Goal: Information Seeking & Learning: Find specific fact

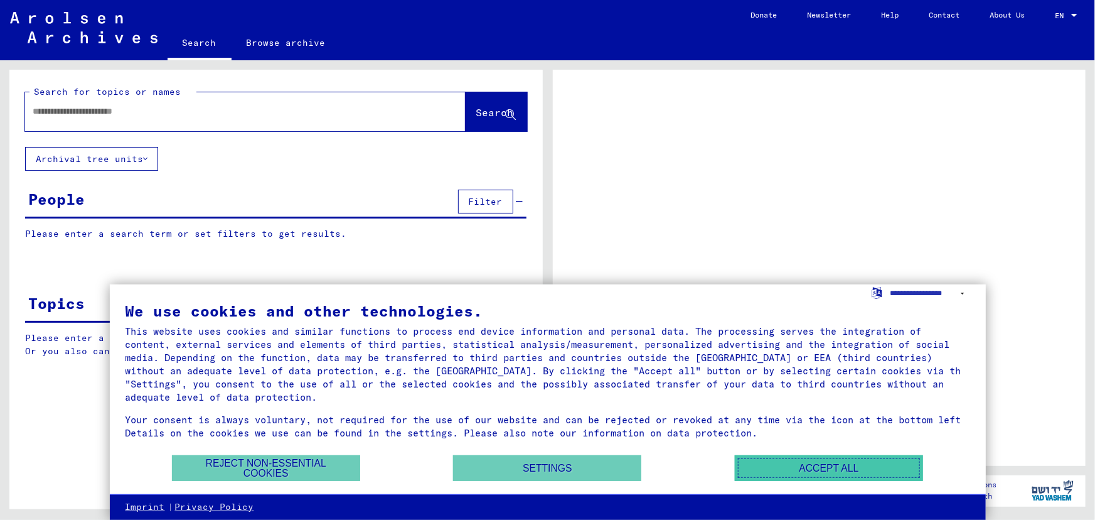
click at [851, 466] on button "Accept all" at bounding box center [829, 468] width 188 height 26
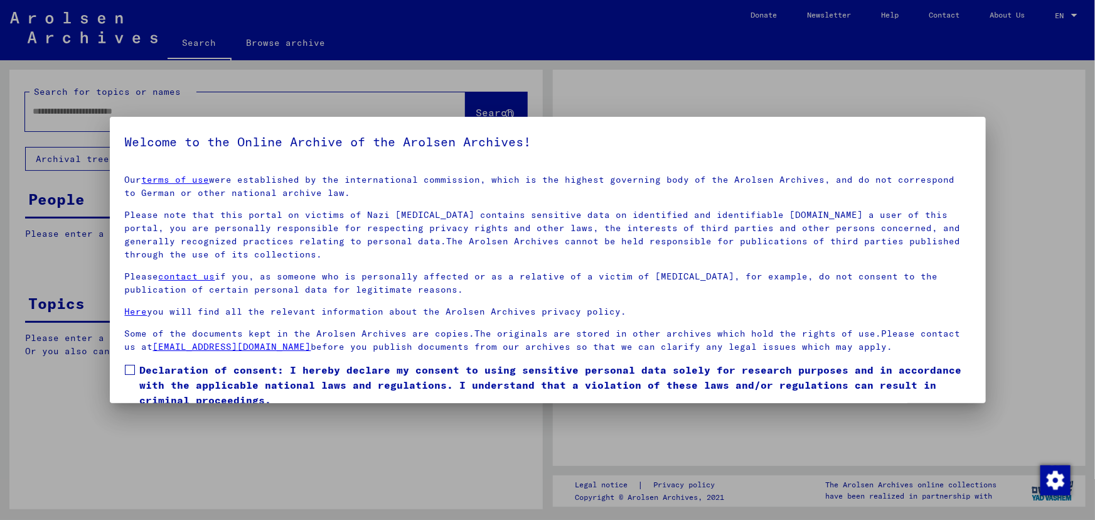
click at [125, 372] on span at bounding box center [130, 370] width 10 height 10
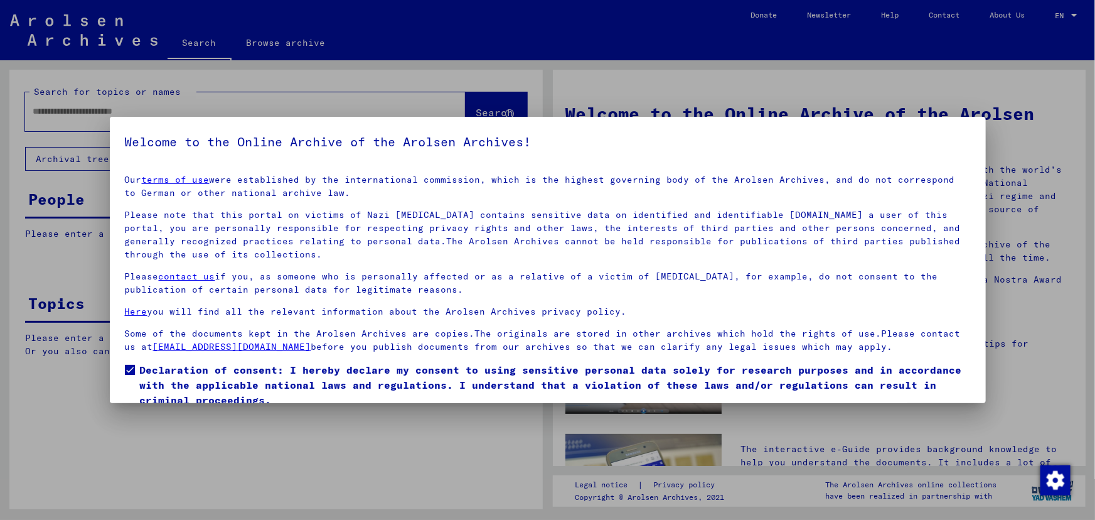
scroll to position [50, 0]
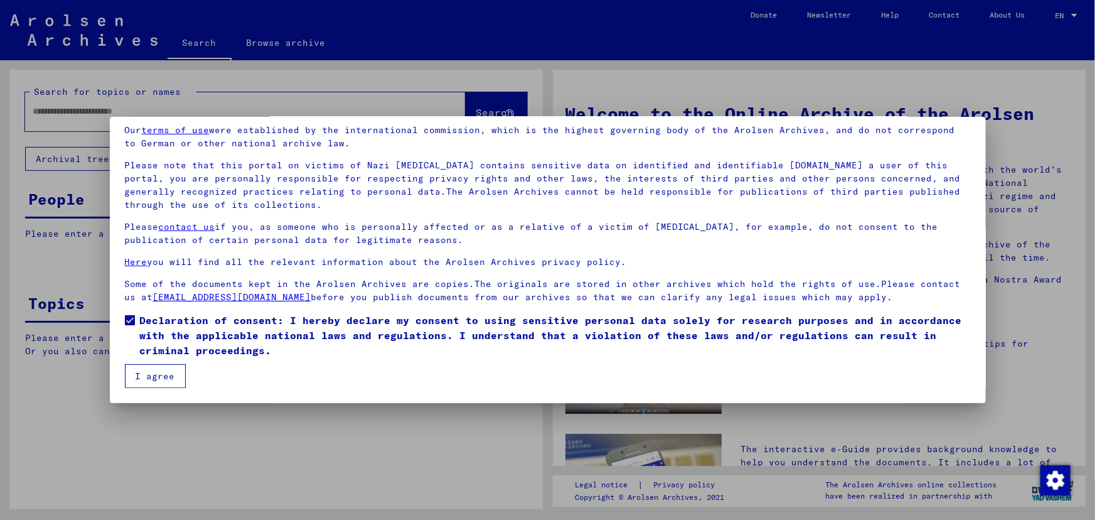
click at [156, 380] on button "I agree" at bounding box center [155, 376] width 61 height 24
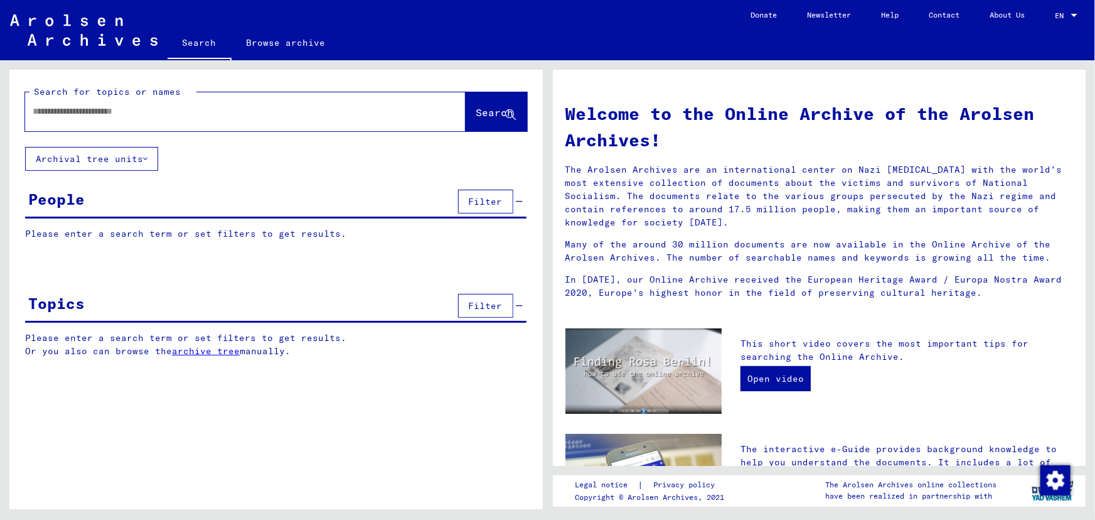
click at [145, 116] on input "text" at bounding box center [230, 111] width 395 height 13
type input "*****"
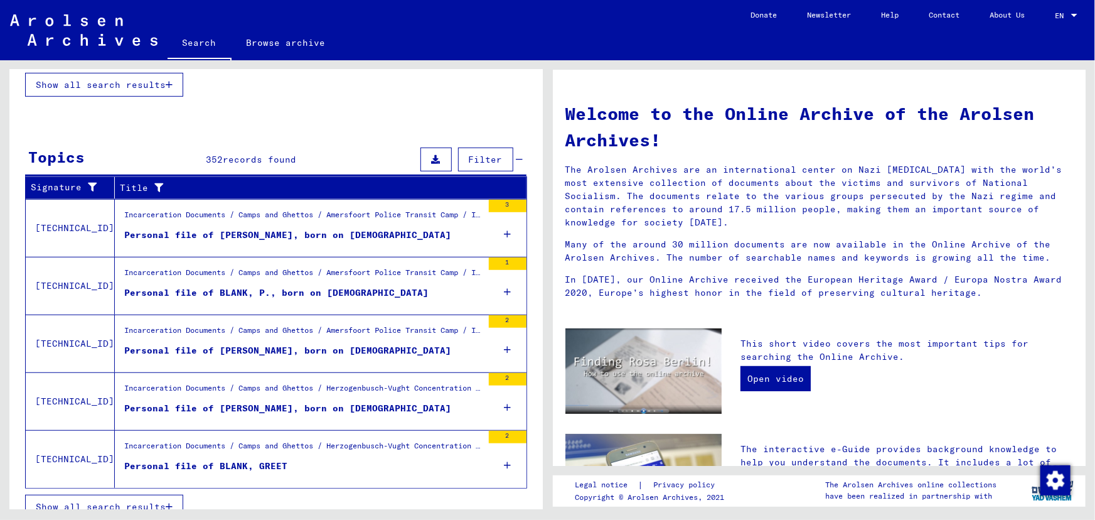
scroll to position [356, 0]
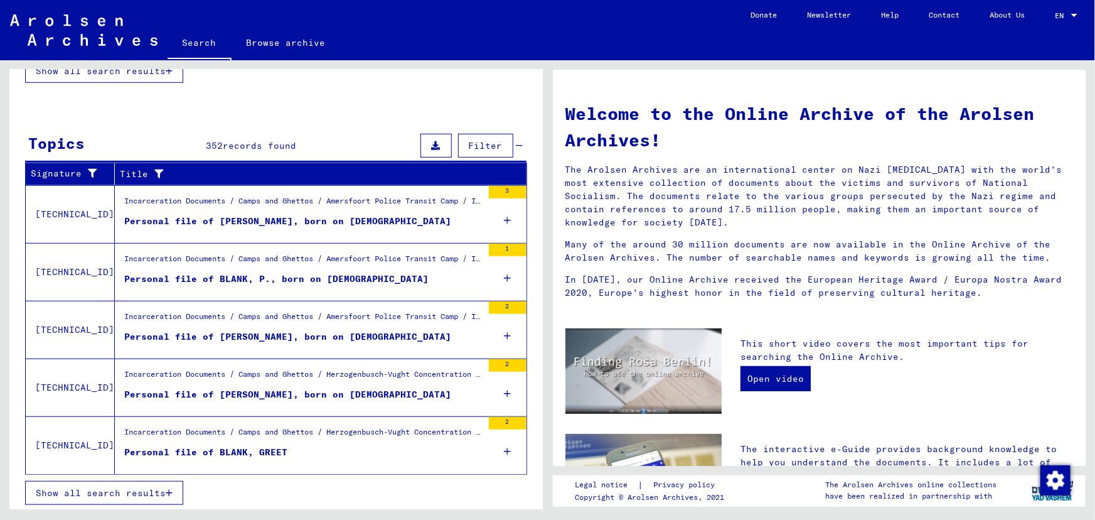
click at [128, 494] on button "Show all search results" at bounding box center [104, 493] width 158 height 24
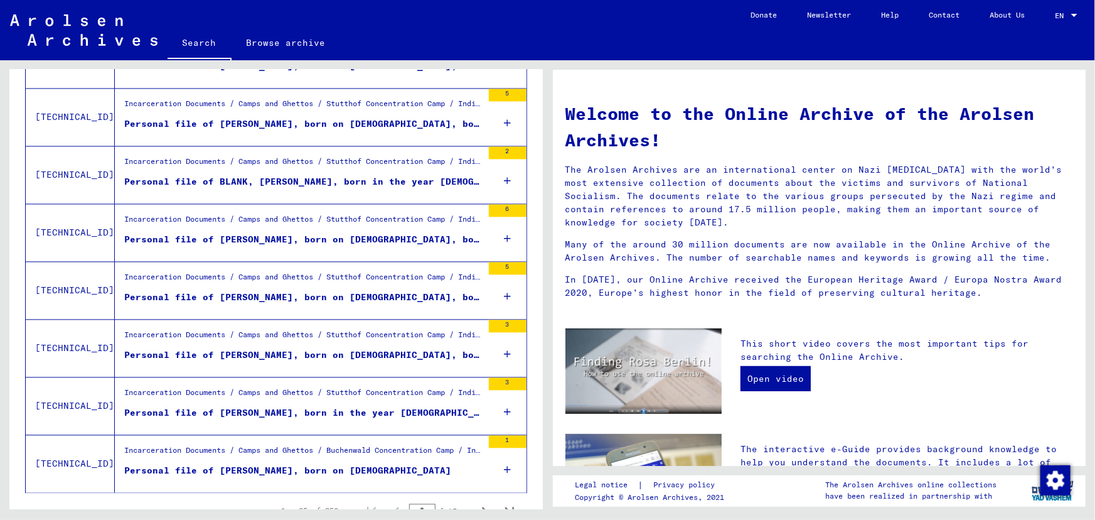
scroll to position [1318, 0]
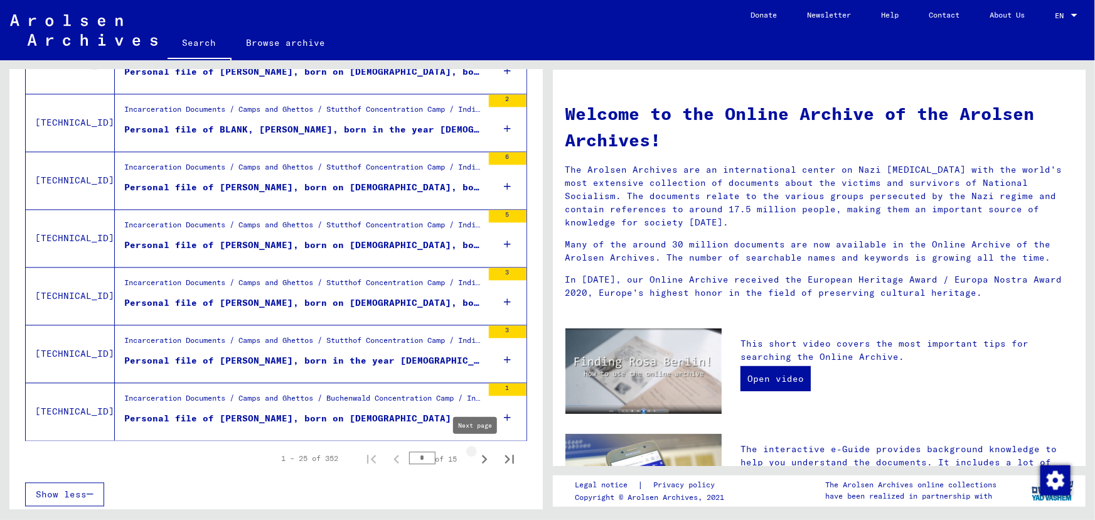
click at [482, 456] on icon "Next page" at bounding box center [485, 458] width 6 height 9
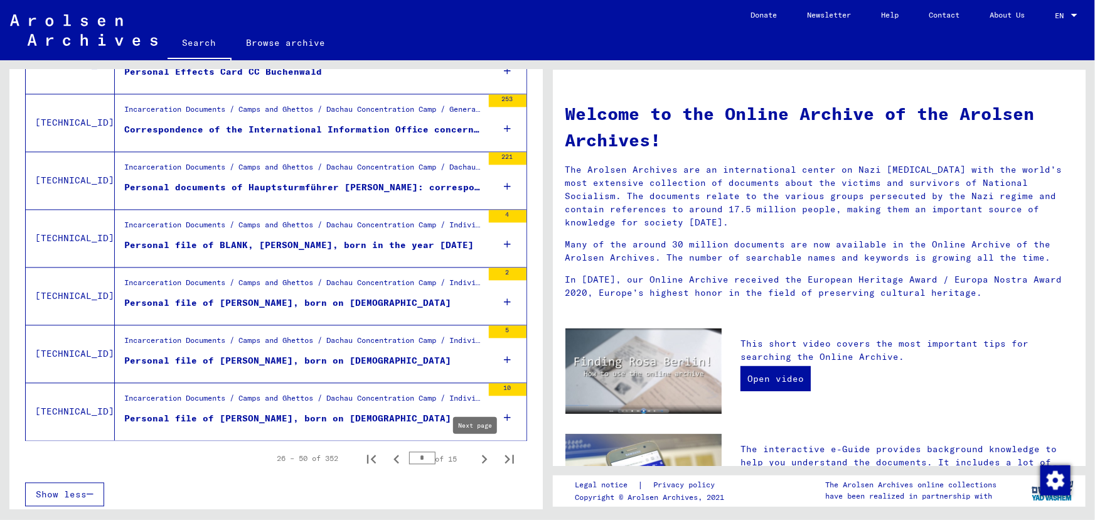
click at [478, 459] on icon "Next page" at bounding box center [485, 459] width 18 height 18
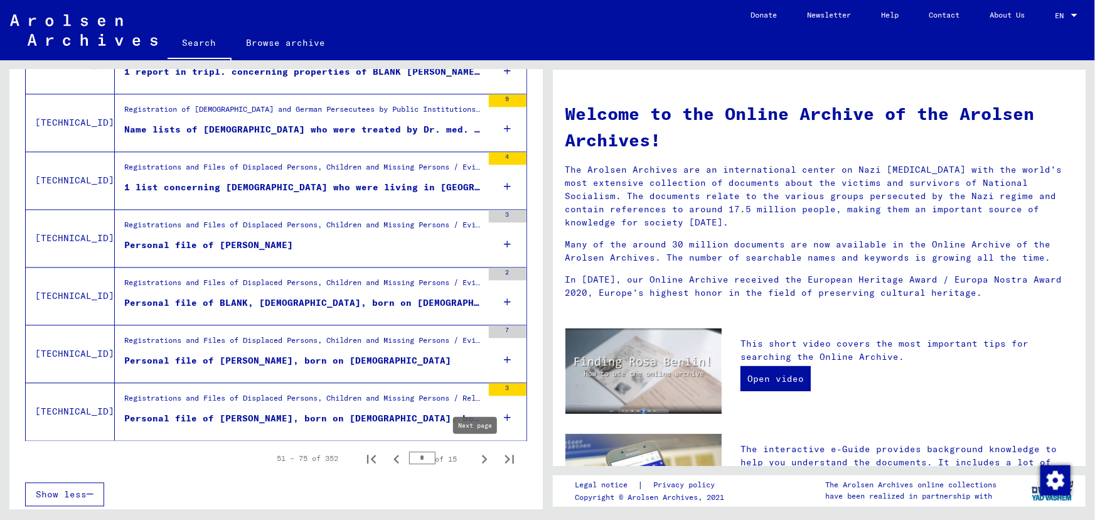
click at [476, 456] on icon "Next page" at bounding box center [485, 459] width 18 height 18
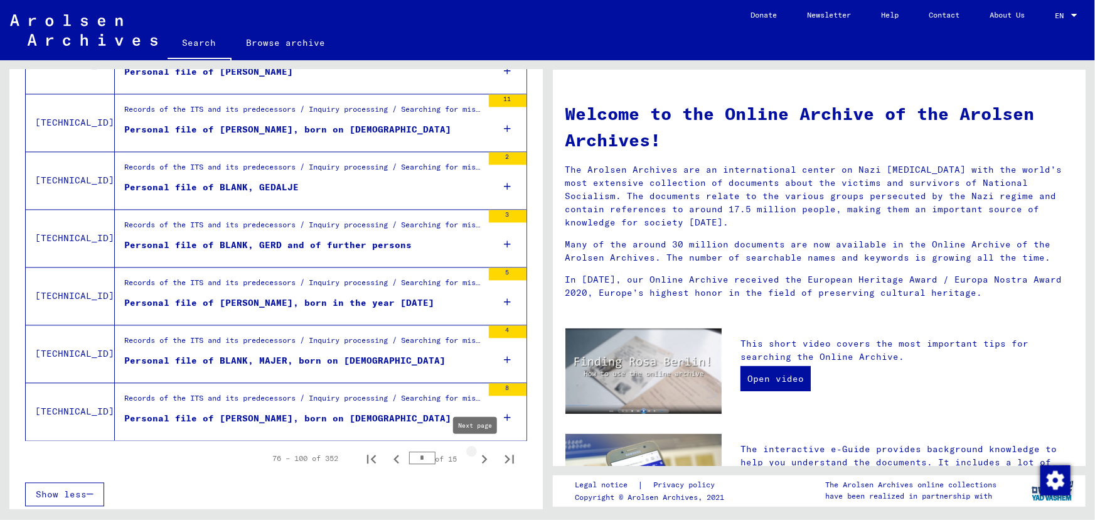
click at [482, 456] on icon "Next page" at bounding box center [485, 458] width 6 height 9
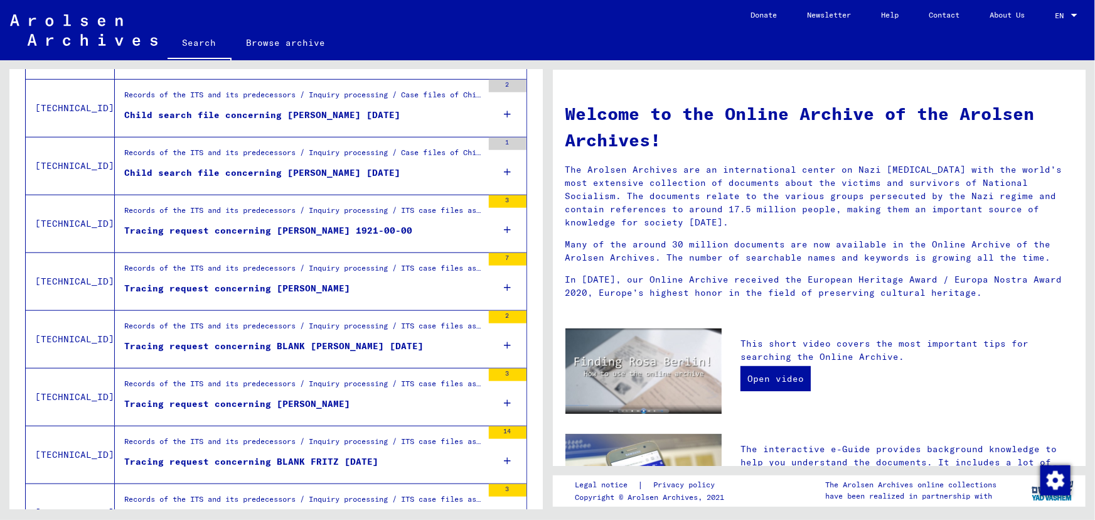
scroll to position [520, 0]
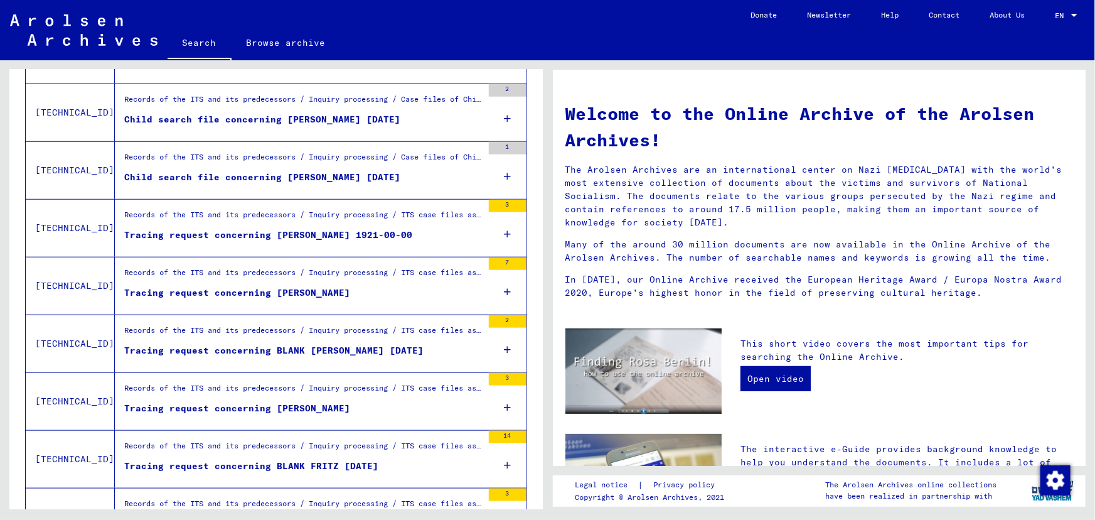
click at [297, 172] on div "Child search file concerning [PERSON_NAME] [DATE]" at bounding box center [262, 177] width 276 height 13
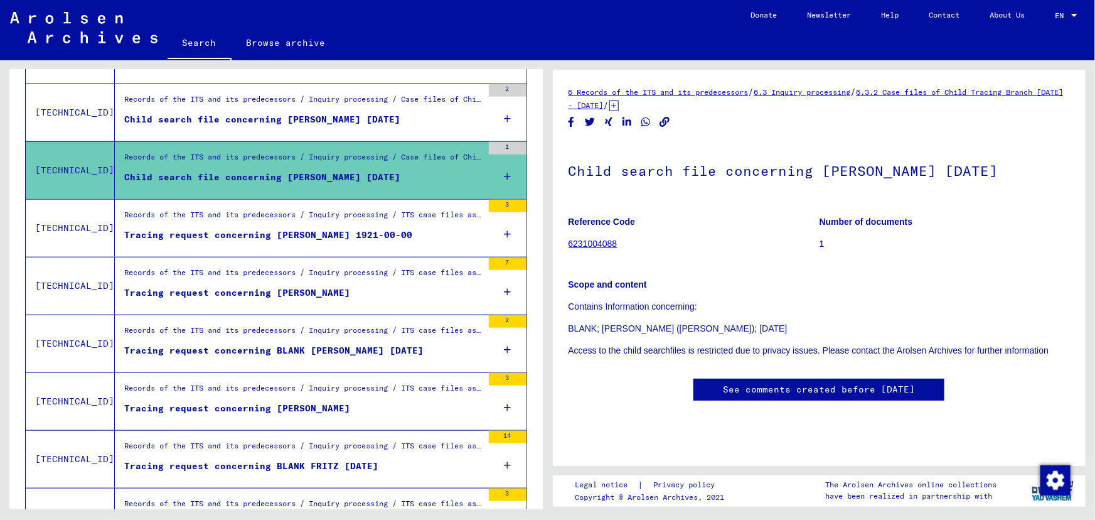
click at [873, 383] on link "See comments created before [DATE]" at bounding box center [819, 389] width 192 height 13
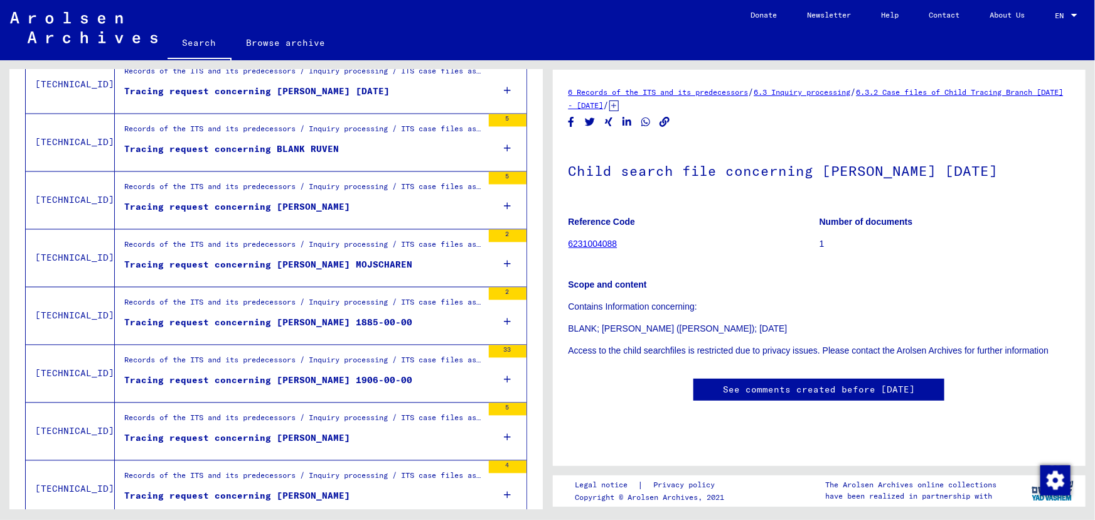
scroll to position [1318, 0]
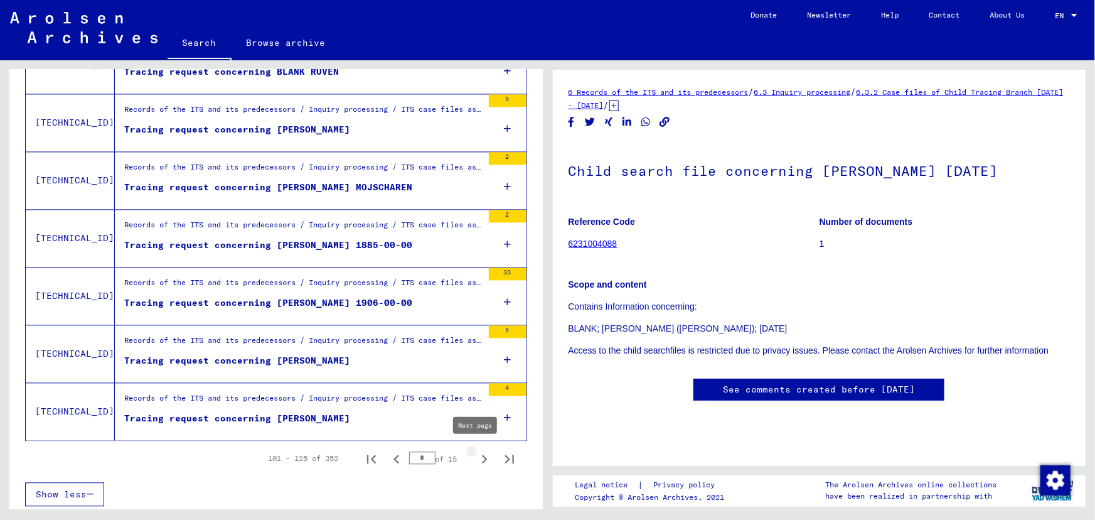
click at [482, 457] on icon "Next page" at bounding box center [485, 458] width 6 height 9
type input "*"
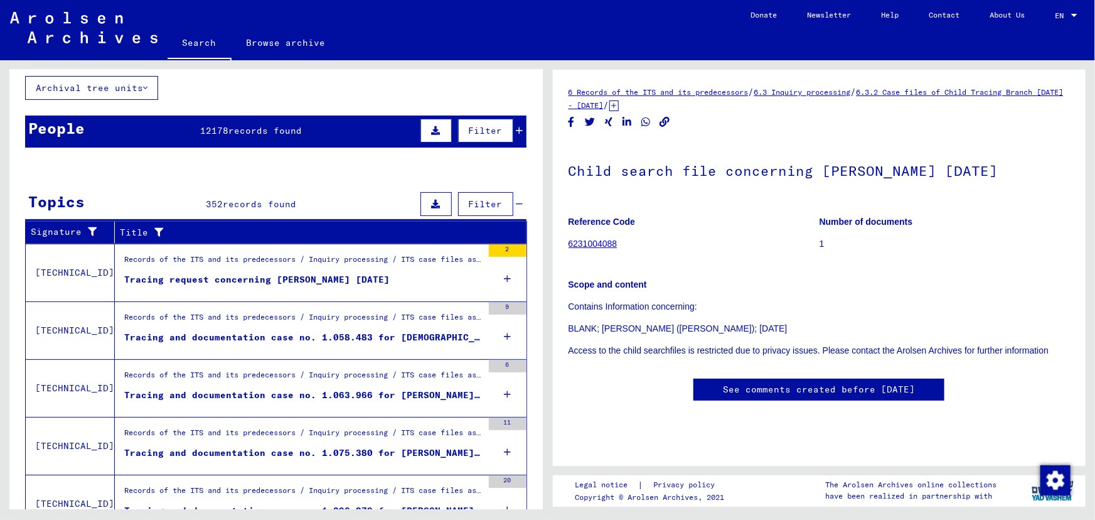
scroll to position [0, 0]
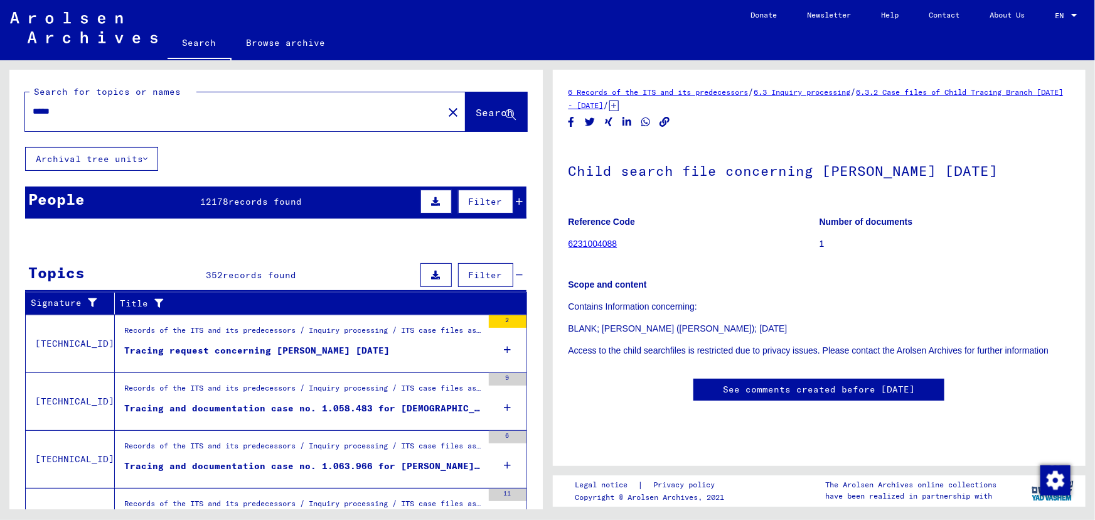
drag, startPoint x: 73, startPoint y: 113, endPoint x: 26, endPoint y: 113, distance: 46.4
click at [26, 113] on div "*****" at bounding box center [230, 111] width 410 height 28
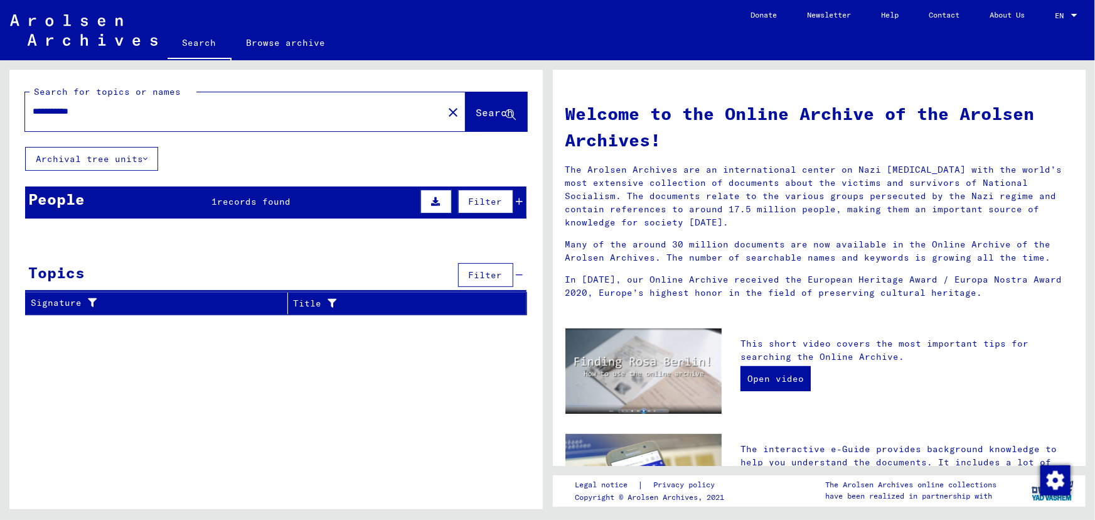
click at [270, 200] on span "records found" at bounding box center [253, 201] width 73 height 11
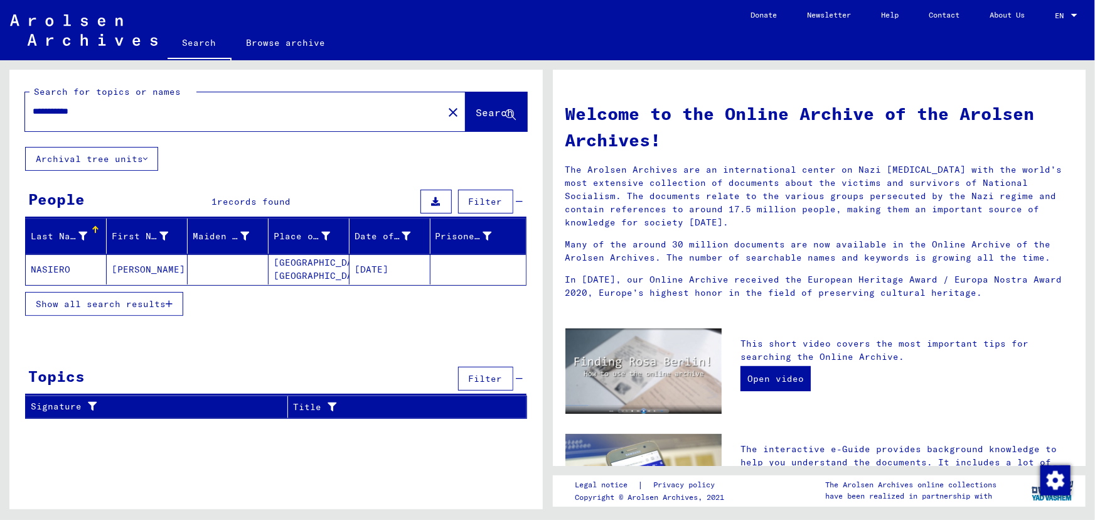
click at [144, 305] on span "Show all search results" at bounding box center [101, 303] width 130 height 11
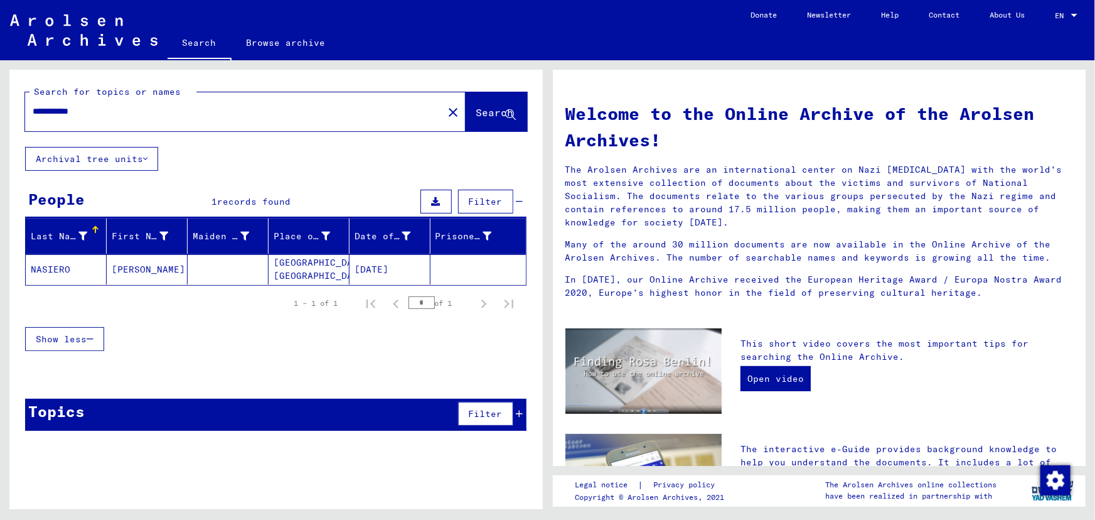
drag, startPoint x: 118, startPoint y: 104, endPoint x: 31, endPoint y: 106, distance: 86.6
click at [31, 106] on div "**********" at bounding box center [226, 111] width 403 height 28
type input "*"
type input "*********"
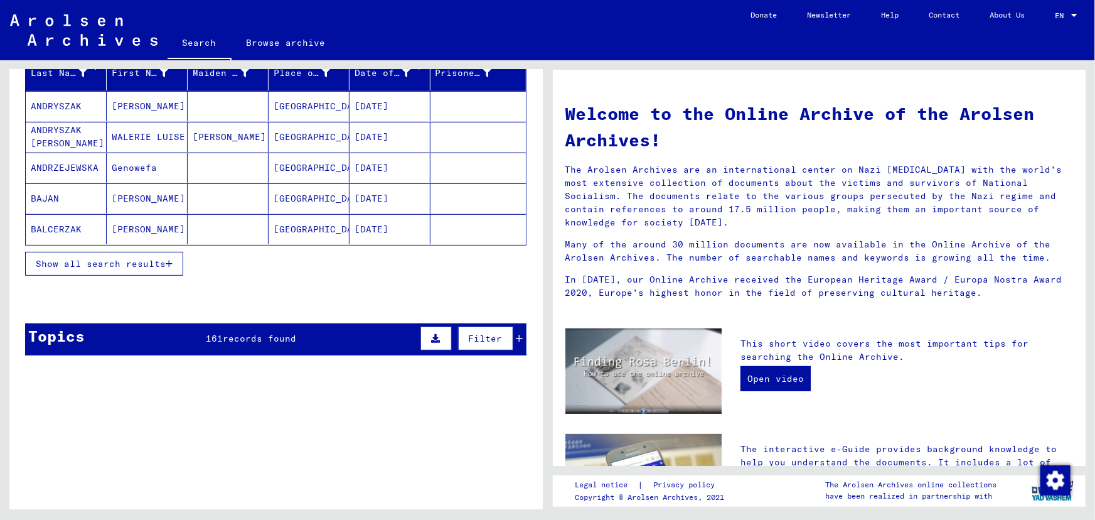
scroll to position [171, 0]
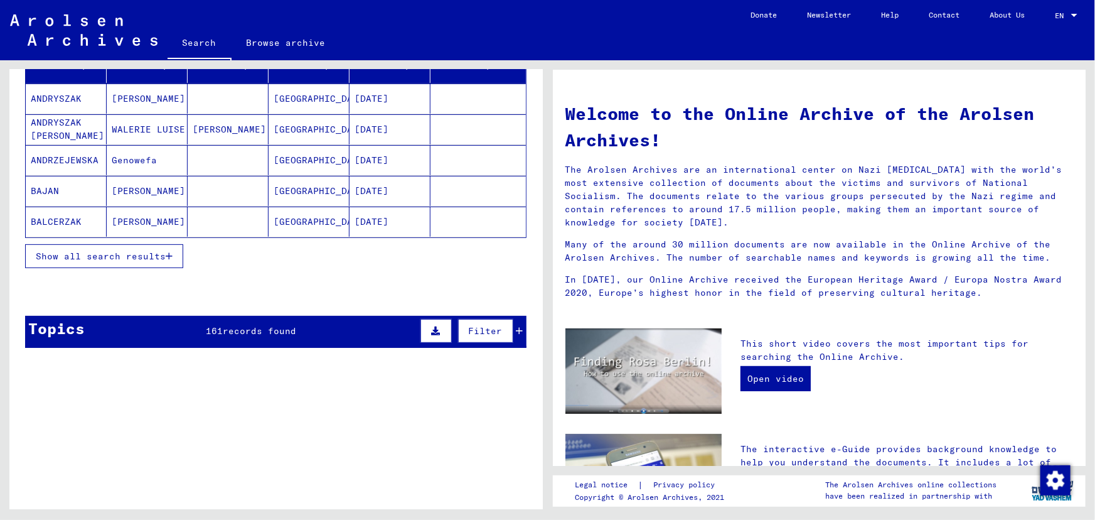
click at [266, 329] on span "records found" at bounding box center [259, 330] width 73 height 11
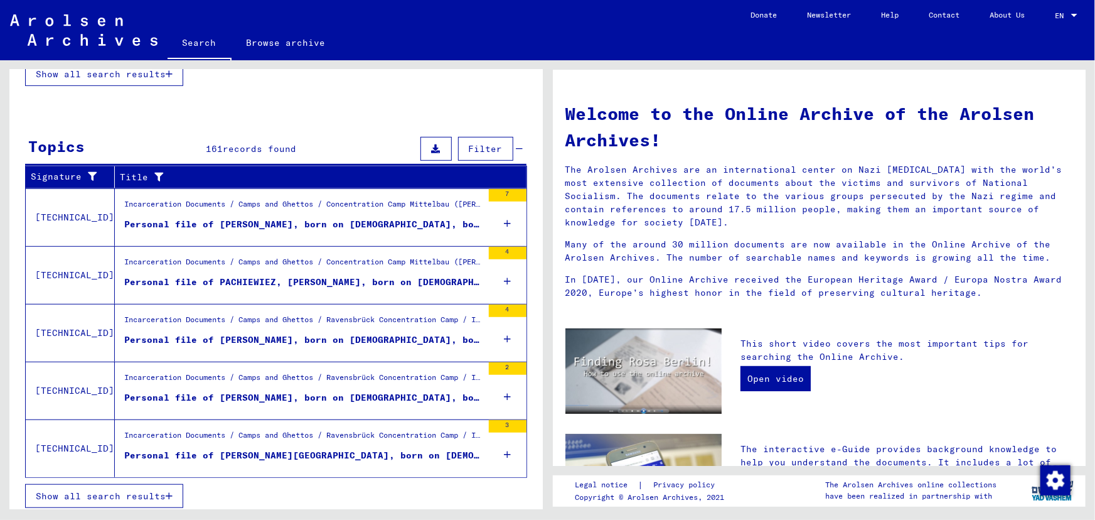
scroll to position [356, 0]
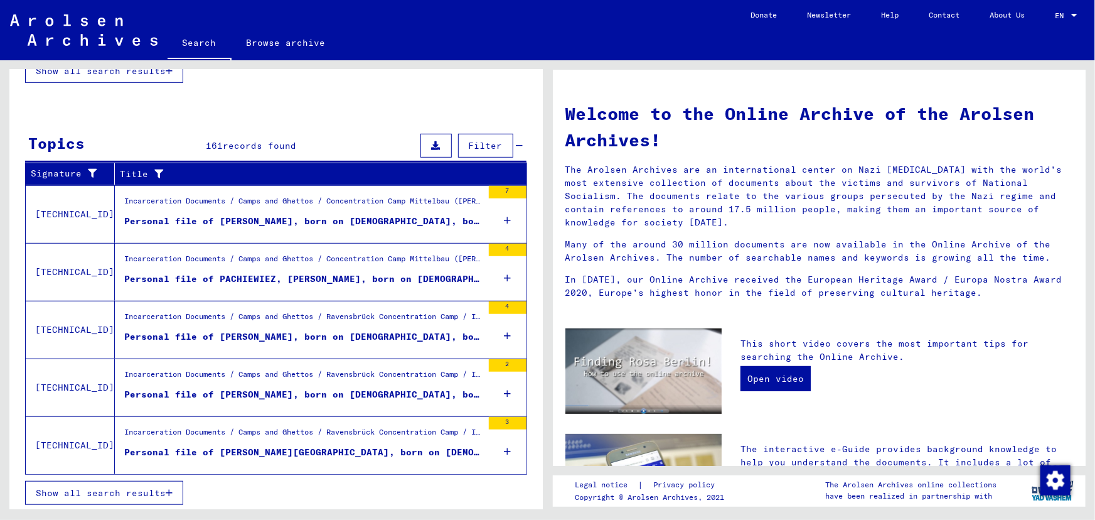
click at [142, 489] on span "Show all search results" at bounding box center [101, 492] width 130 height 11
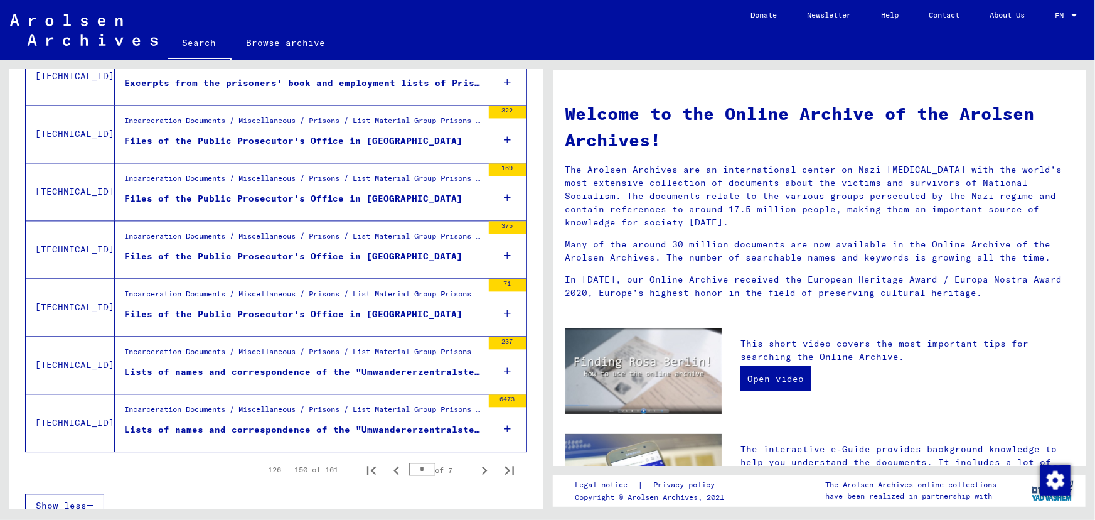
scroll to position [1318, 0]
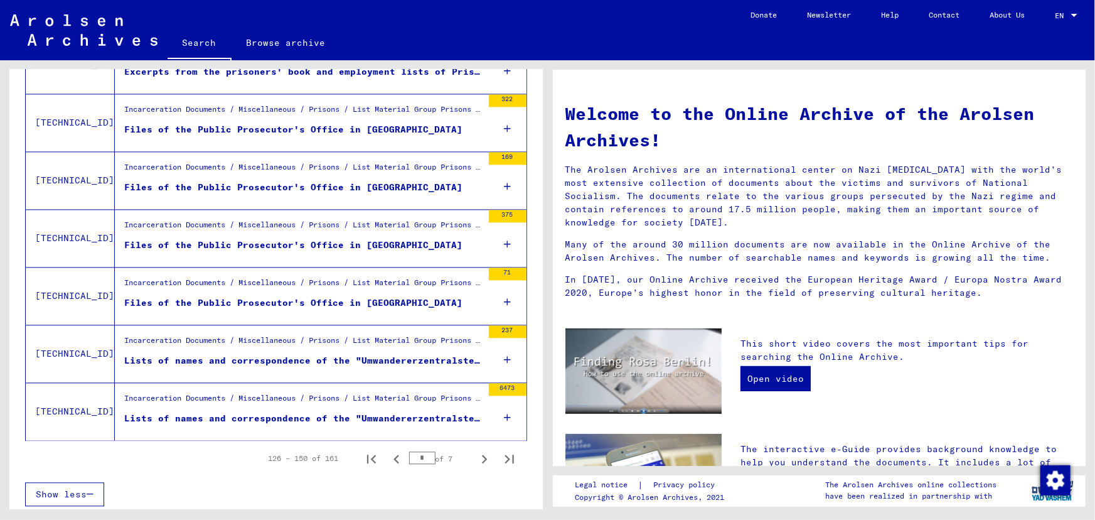
drag, startPoint x: 420, startPoint y: 455, endPoint x: 411, endPoint y: 454, distance: 8.9
click at [411, 454] on input "*" at bounding box center [422, 457] width 26 height 13
click at [478, 456] on icon "Next page" at bounding box center [485, 459] width 18 height 18
type input "*"
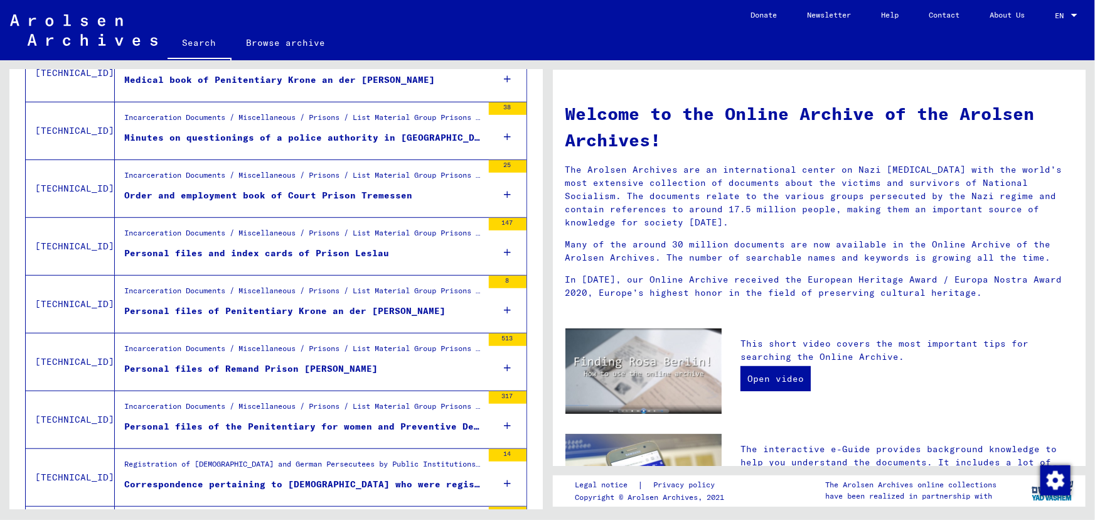
scroll to position [291, 0]
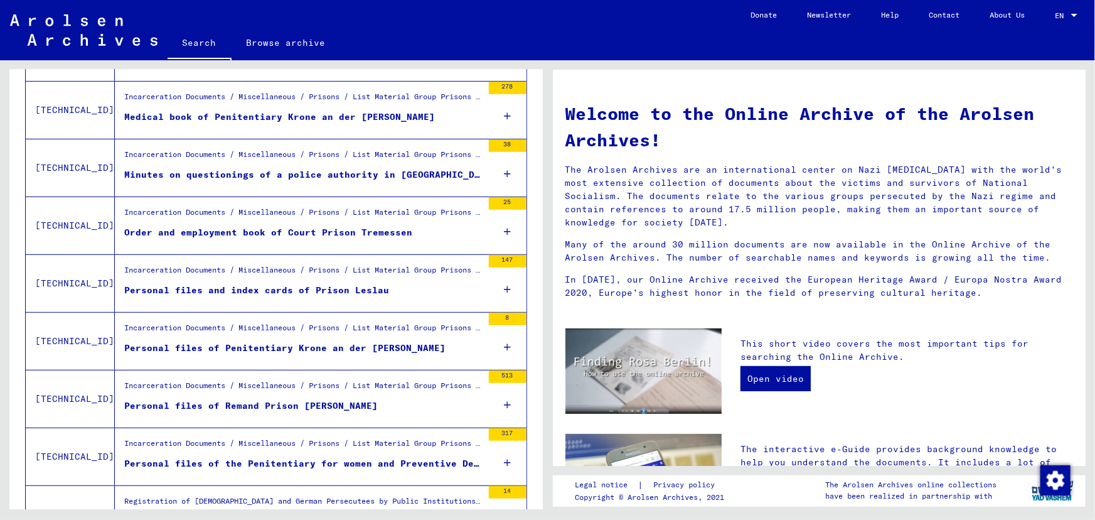
click at [268, 403] on div "Personal files of Remand Prison [PERSON_NAME]" at bounding box center [251, 405] width 254 height 13
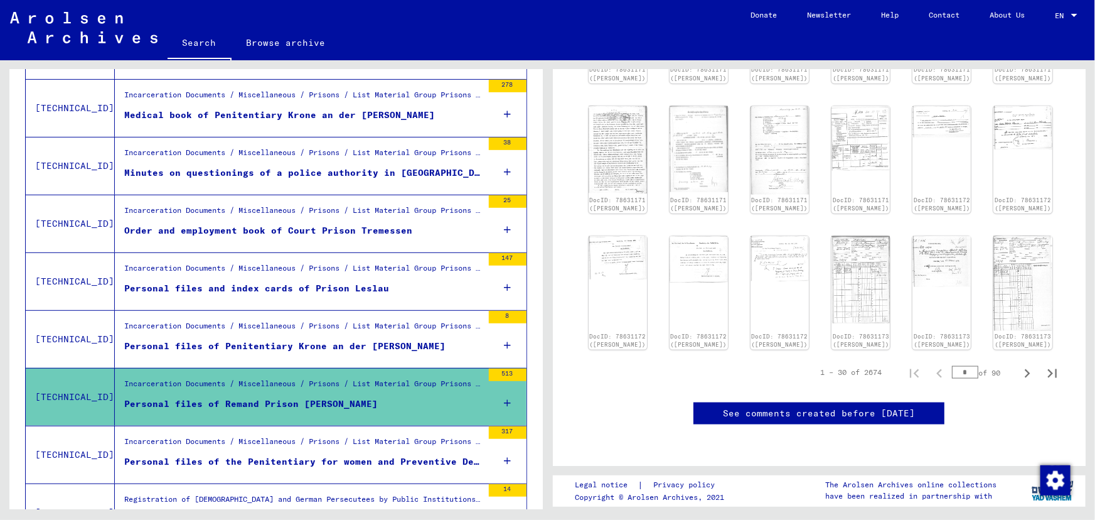
scroll to position [741, 0]
click at [1018, 382] on icon "Next page" at bounding box center [1027, 374] width 18 height 18
type input "*"
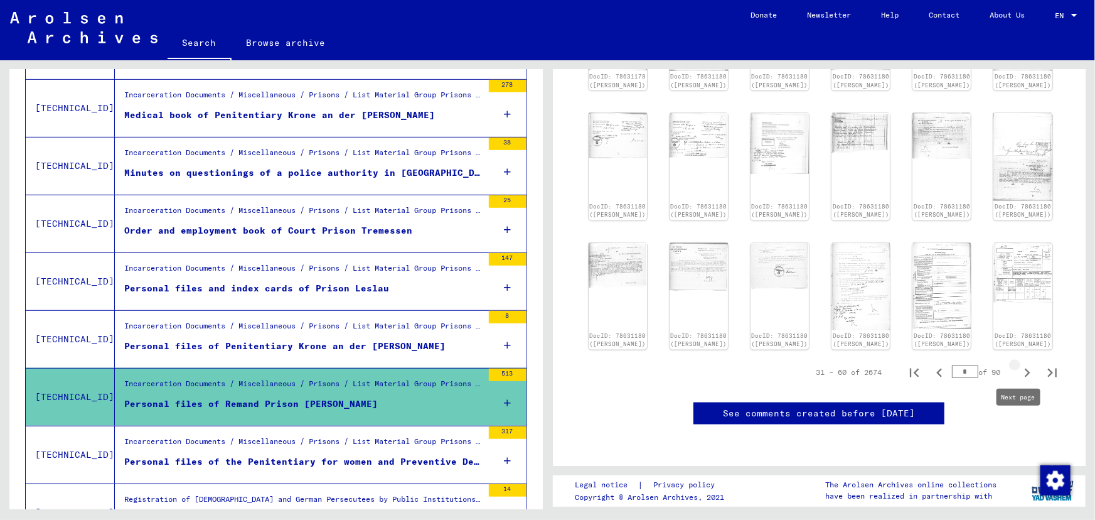
click at [1018, 382] on icon "Next page" at bounding box center [1027, 373] width 18 height 18
type input "*"
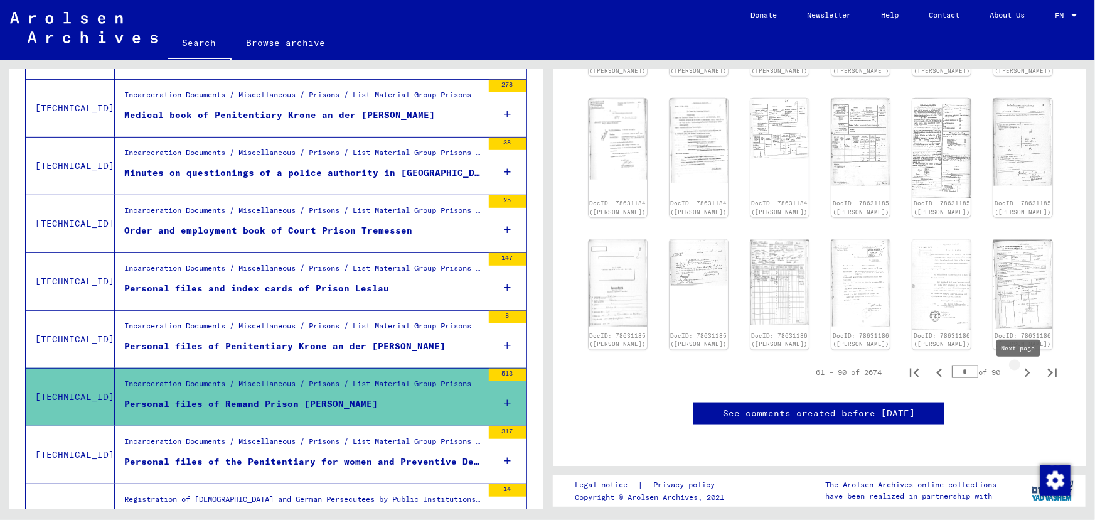
click at [1018, 379] on icon "Next page" at bounding box center [1027, 373] width 18 height 18
type input "*"
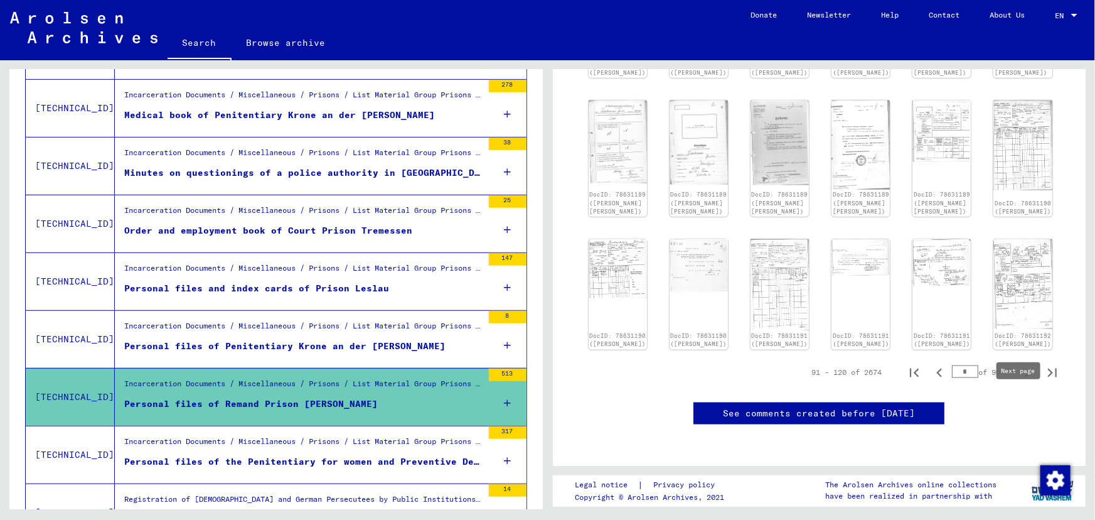
click at [1018, 382] on icon "Next page" at bounding box center [1027, 373] width 18 height 18
type input "*"
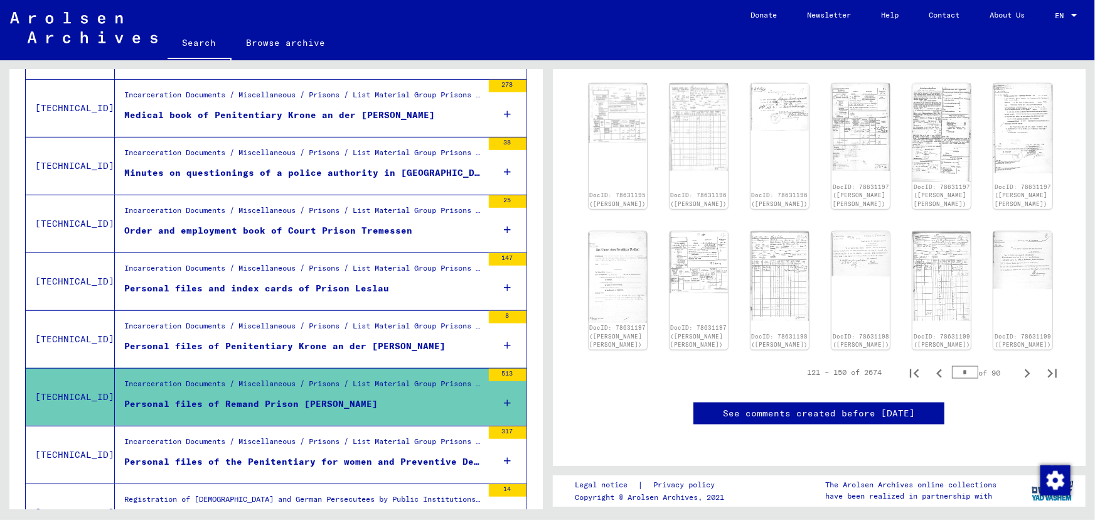
scroll to position [839, 0]
drag, startPoint x: 965, startPoint y: 316, endPoint x: 949, endPoint y: 315, distance: 15.1
click at [952, 366] on input "*" at bounding box center [965, 372] width 26 height 13
type input "**"
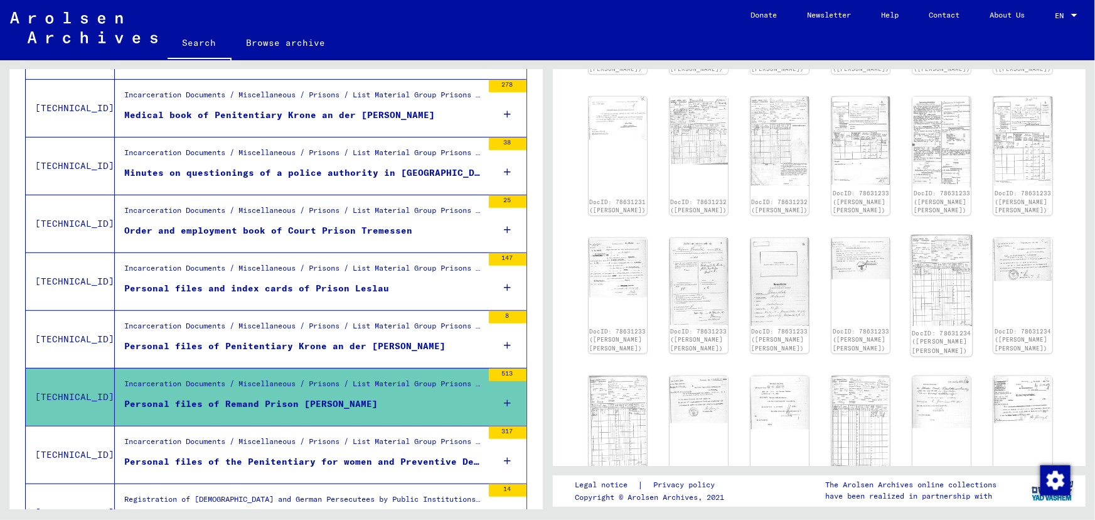
scroll to position [782, 0]
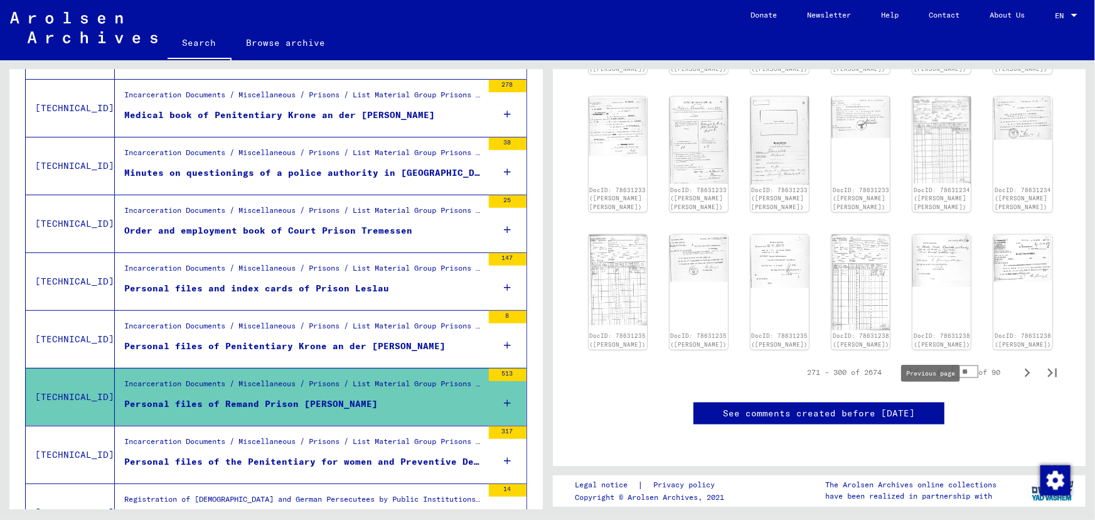
drag, startPoint x: 965, startPoint y: 403, endPoint x: 943, endPoint y: 400, distance: 22.8
click at [943, 385] on div "271 – 300 of 2674 ** of 90" at bounding box center [928, 372] width 273 height 25
type input "**"
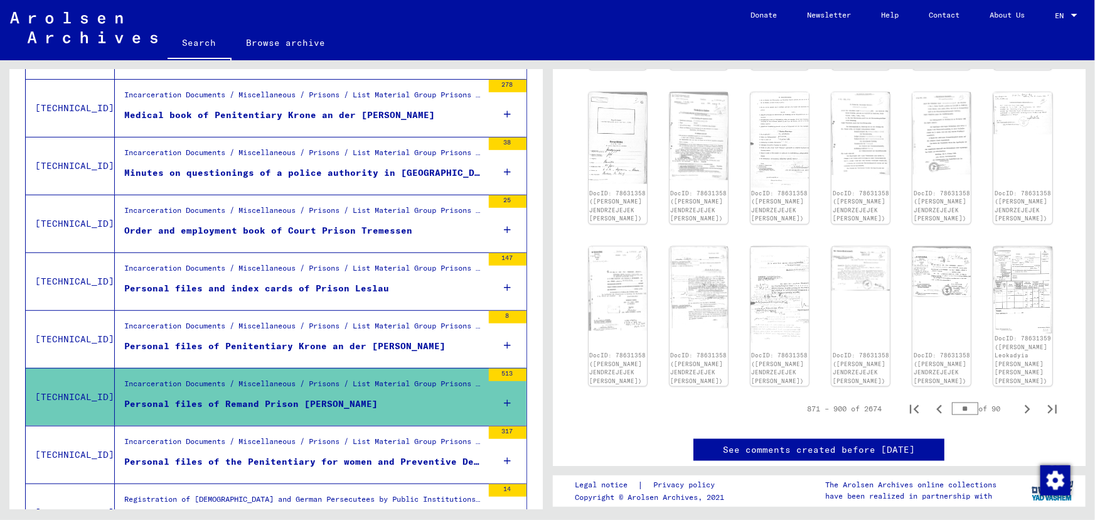
drag, startPoint x: 965, startPoint y: 401, endPoint x: 948, endPoint y: 401, distance: 16.9
click at [952, 402] on input "**" at bounding box center [965, 408] width 26 height 13
type input "**"
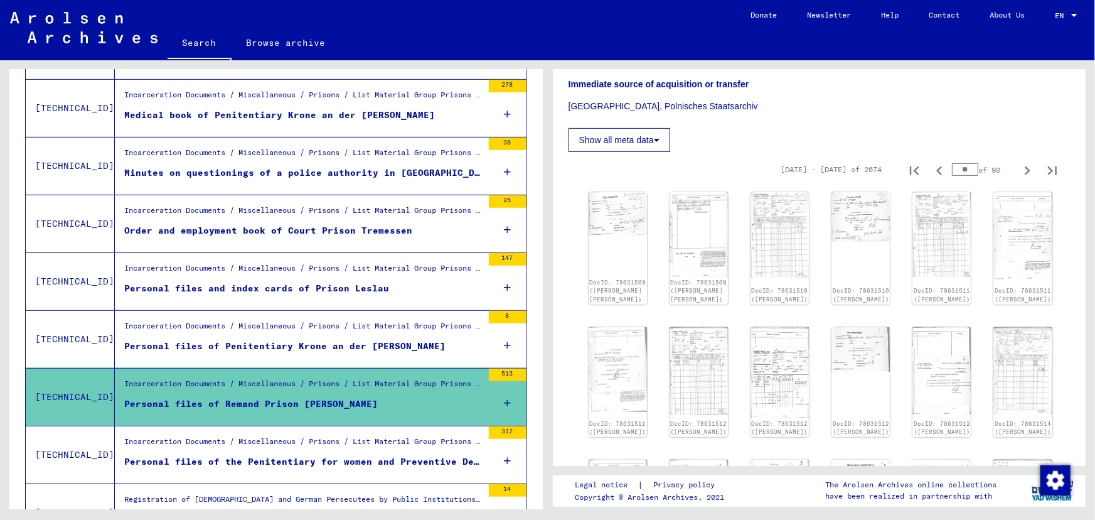
scroll to position [205, 0]
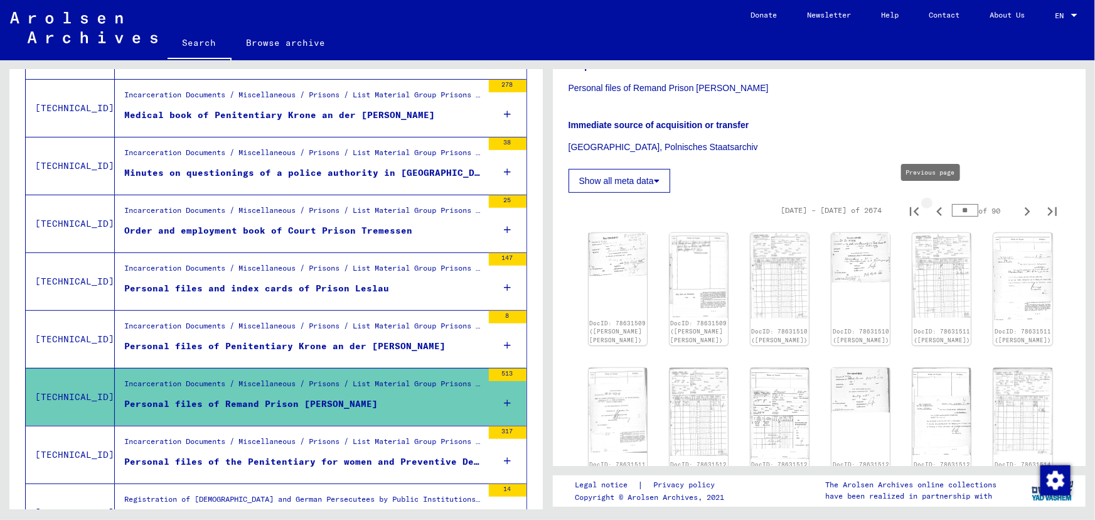
click at [934, 203] on icon "Previous page" at bounding box center [940, 212] width 18 height 18
type input "**"
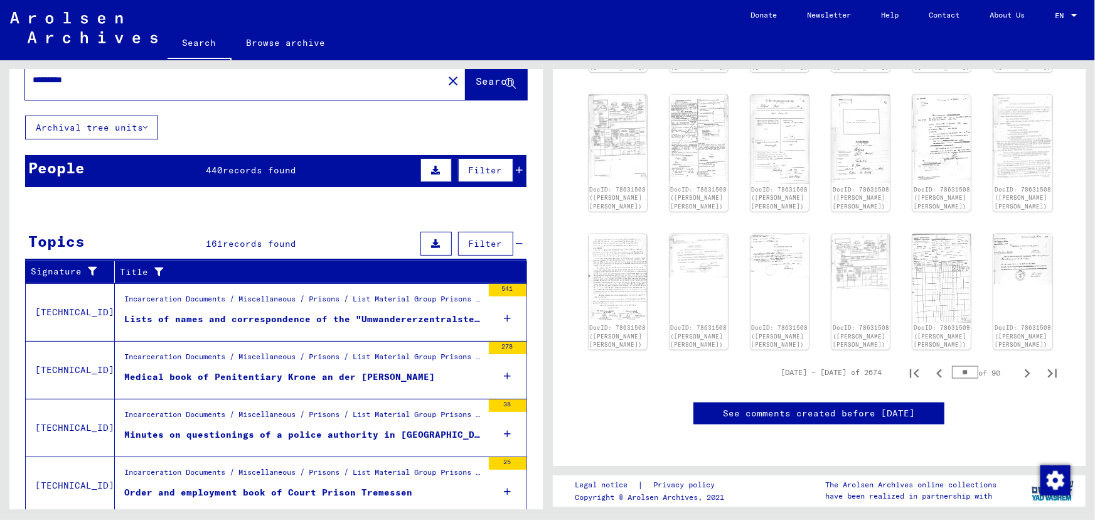
scroll to position [8, 0]
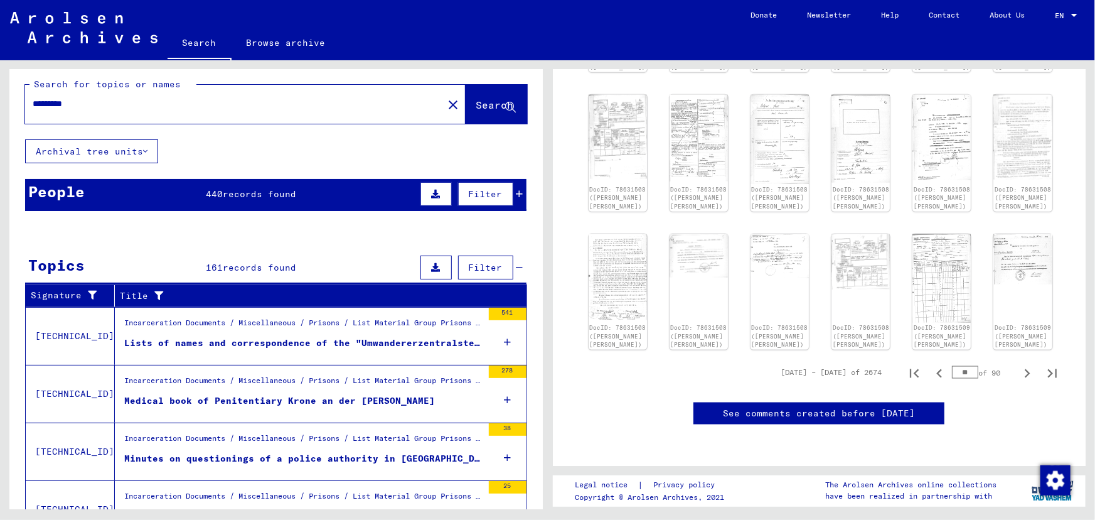
drag, startPoint x: 91, startPoint y: 107, endPoint x: 30, endPoint y: 107, distance: 60.9
click at [30, 107] on div "*********" at bounding box center [230, 104] width 410 height 28
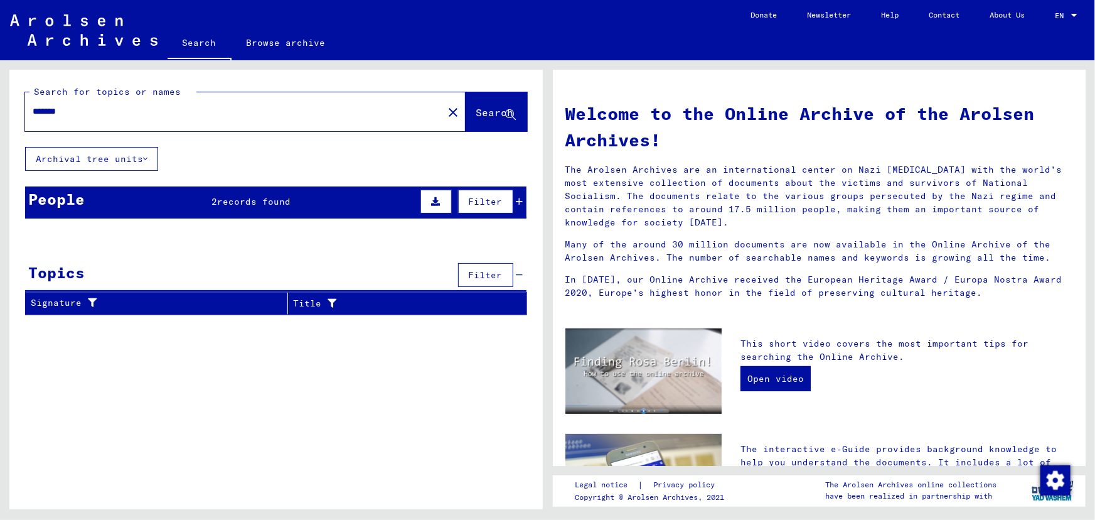
click at [272, 206] on span "records found" at bounding box center [253, 201] width 73 height 11
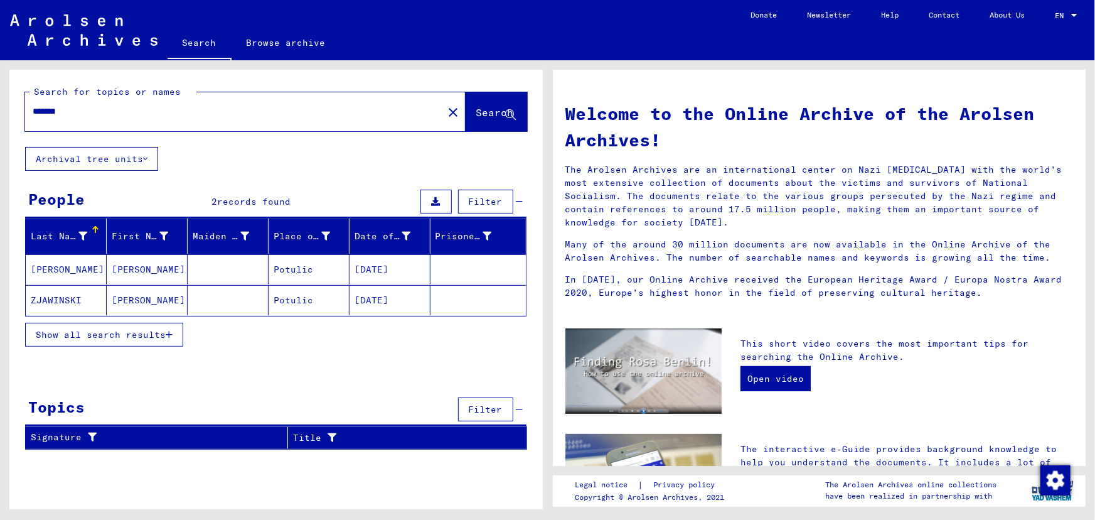
click at [90, 114] on input "*******" at bounding box center [230, 111] width 395 height 13
type input "********"
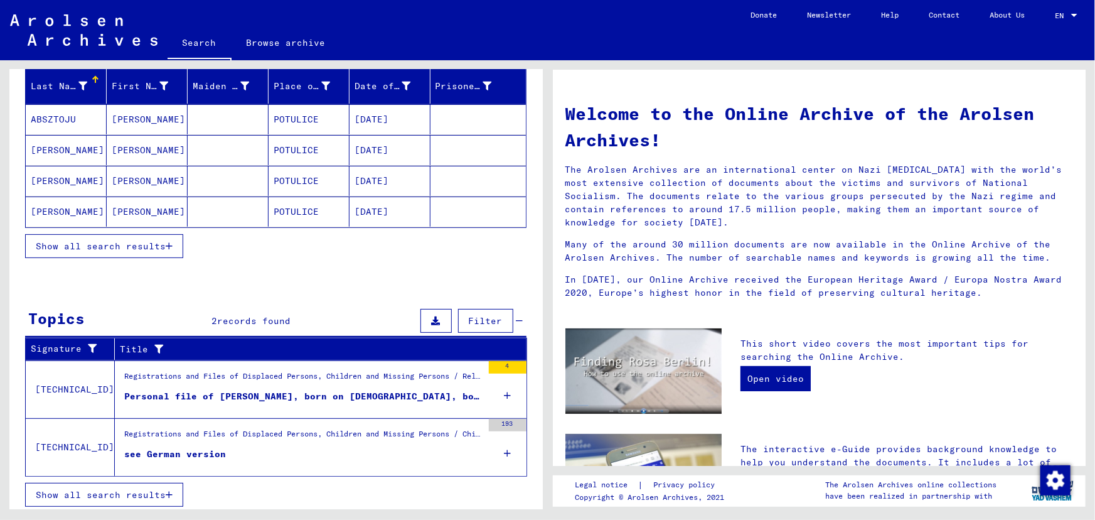
scroll to position [152, 0]
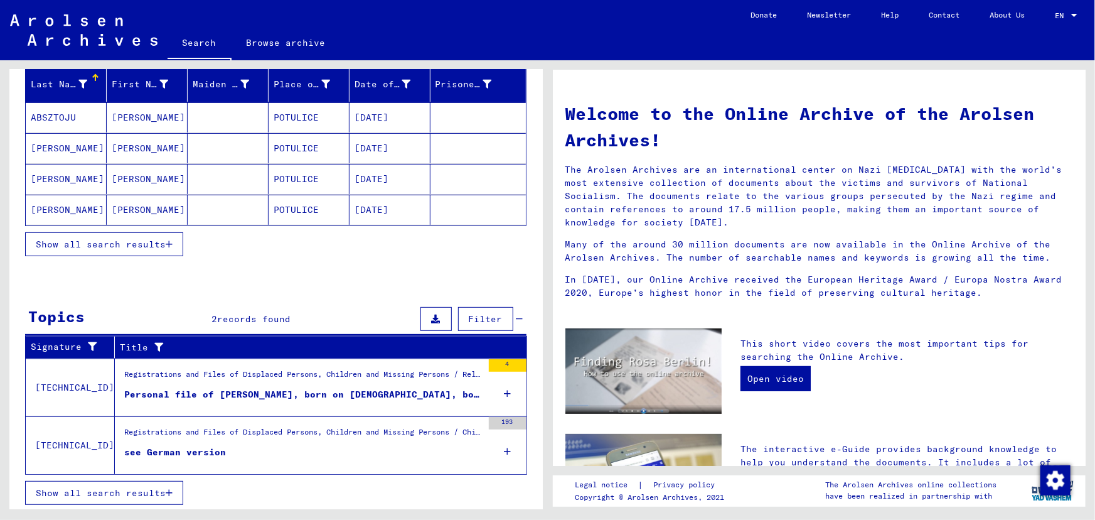
click at [200, 451] on div "see German version" at bounding box center [175, 452] width 102 height 13
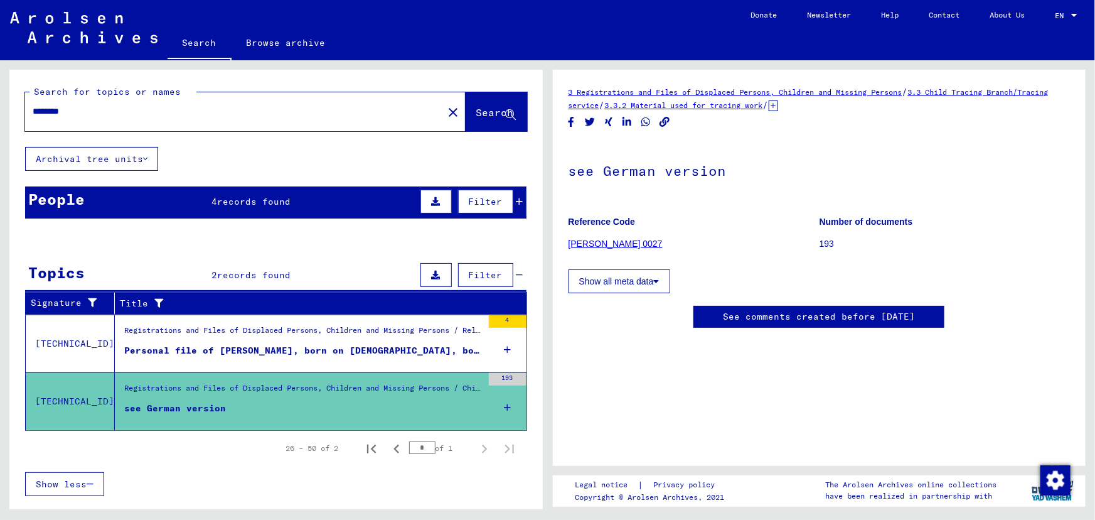
drag, startPoint x: 87, startPoint y: 113, endPoint x: 27, endPoint y: 110, distance: 60.3
click at [27, 110] on div "********" at bounding box center [230, 111] width 410 height 28
